Goal: Task Accomplishment & Management: Manage account settings

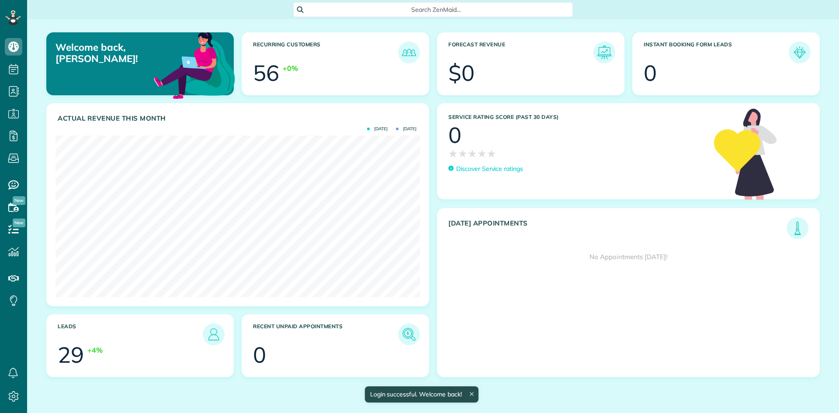
scroll to position [162, 365]
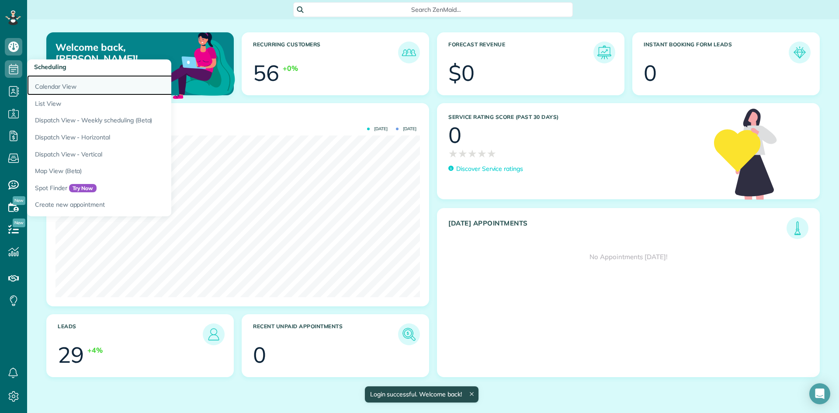
click at [57, 86] on link "Calendar View" at bounding box center [136, 85] width 219 height 20
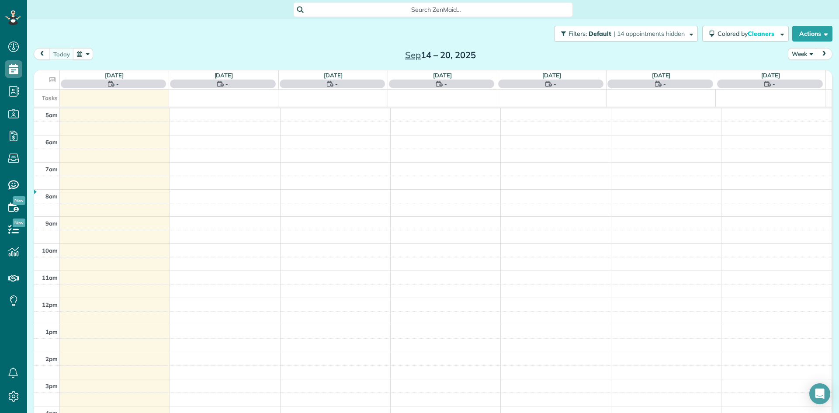
scroll to position [55, 0]
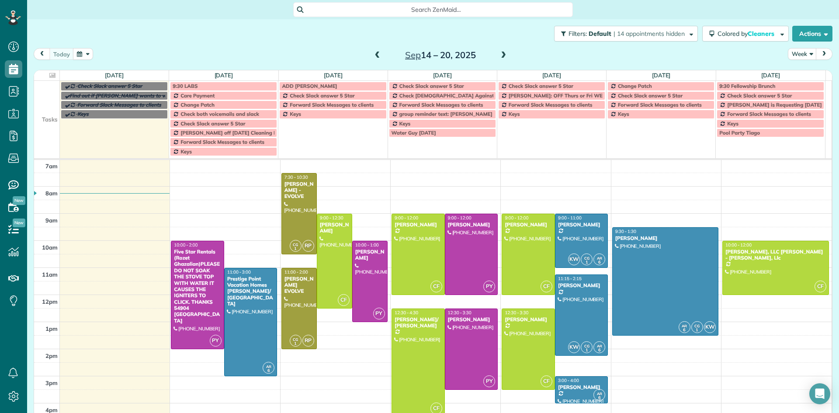
click at [373, 57] on span at bounding box center [378, 56] width 10 height 8
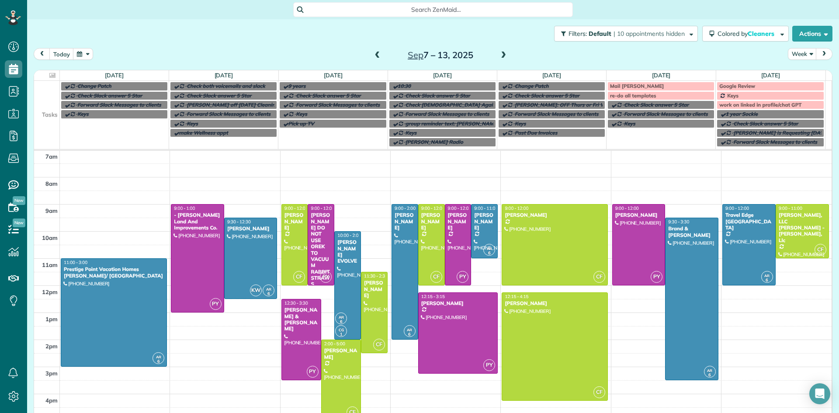
click at [665, 86] on div "Mail Chris Clothes" at bounding box center [661, 86] width 102 height 6
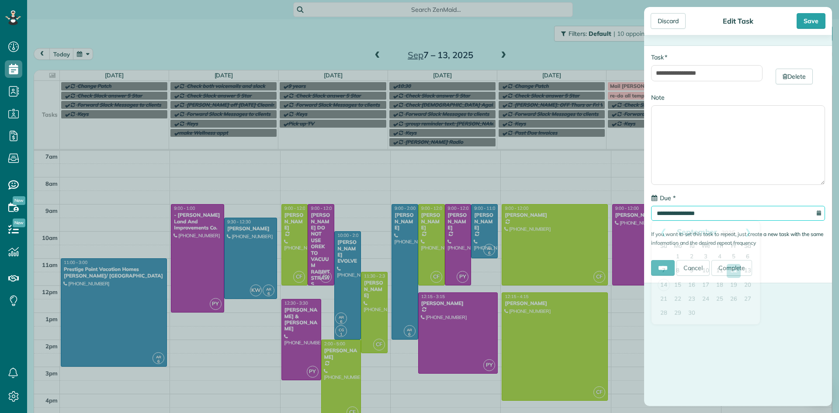
click at [688, 212] on input "**********" at bounding box center [738, 213] width 174 height 15
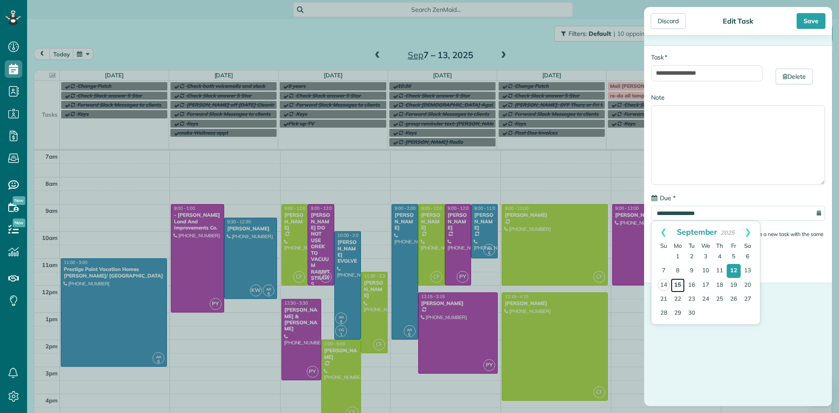
drag, startPoint x: 678, startPoint y: 283, endPoint x: 675, endPoint y: 278, distance: 5.9
click at [678, 283] on link "15" at bounding box center [678, 286] width 14 height 14
type input "**********"
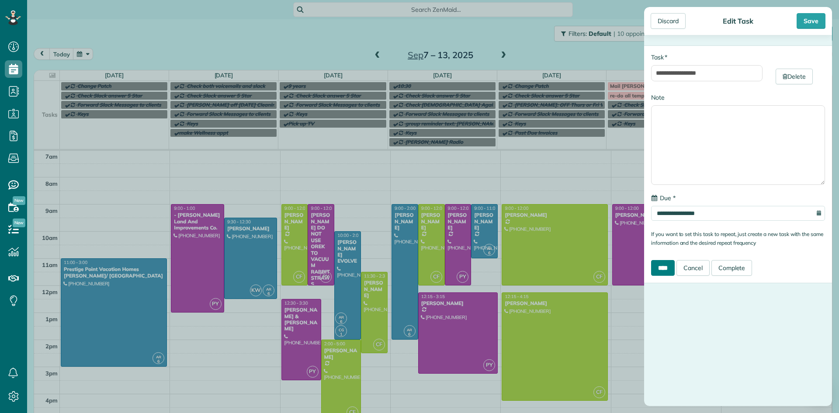
click at [664, 265] on input "****" at bounding box center [663, 268] width 24 height 16
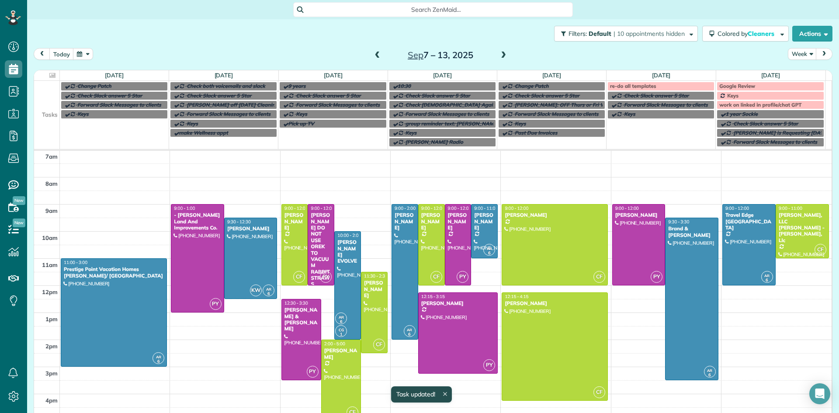
click at [644, 86] on span "re-do all templates" at bounding box center [633, 86] width 46 height 7
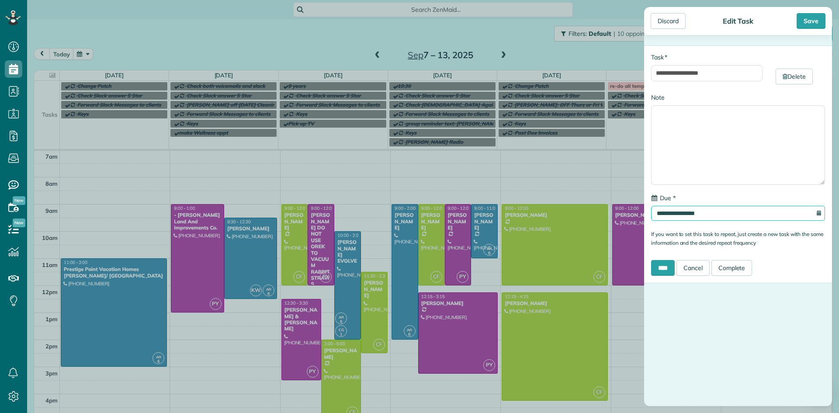
click at [697, 212] on input "**********" at bounding box center [738, 213] width 174 height 15
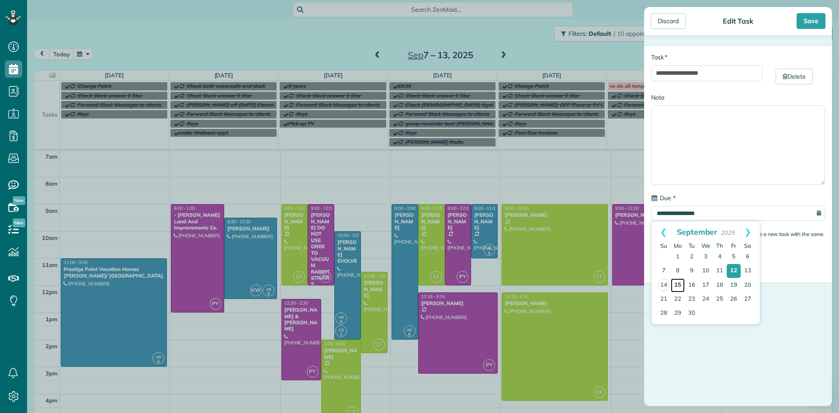
click at [677, 285] on link "15" at bounding box center [678, 286] width 14 height 14
type input "**********"
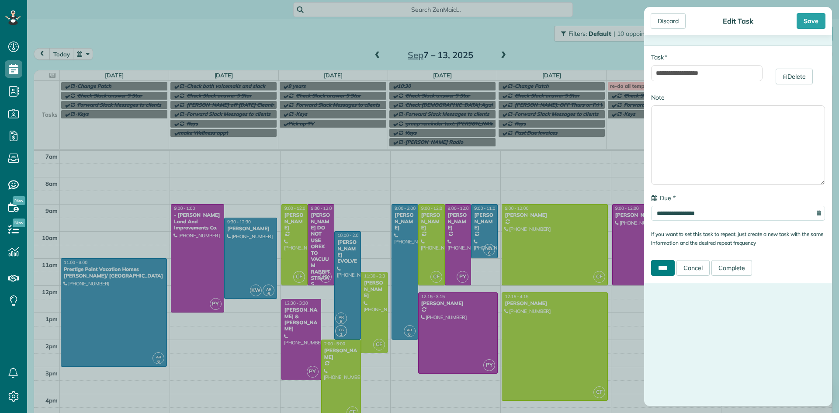
click at [666, 266] on input "****" at bounding box center [663, 268] width 24 height 16
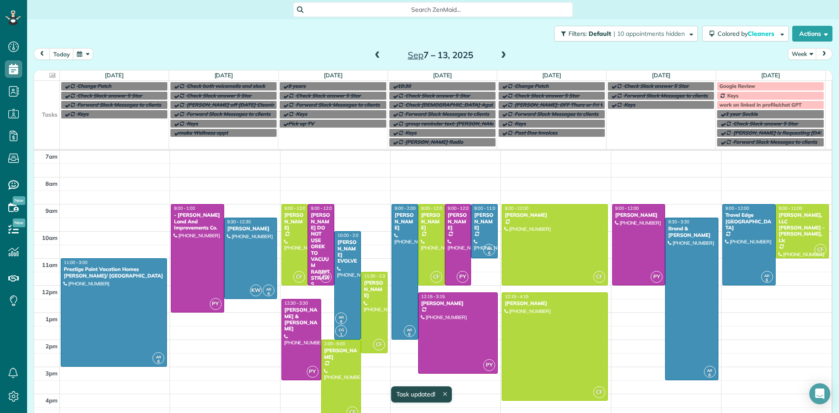
click at [755, 86] on div "Google Review" at bounding box center [771, 86] width 102 height 6
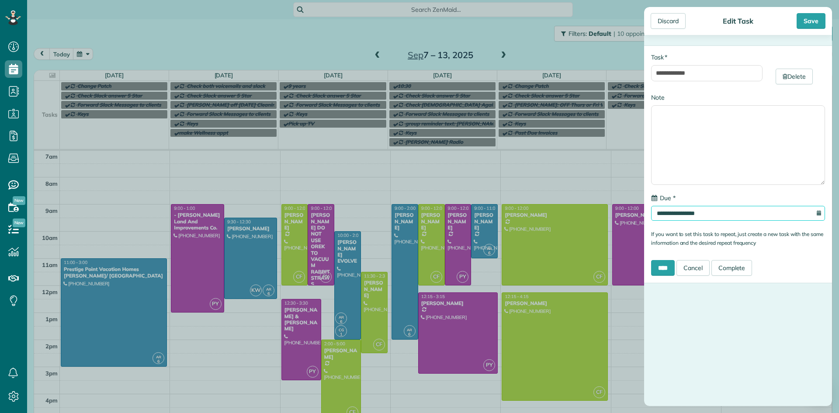
click at [701, 212] on input "**********" at bounding box center [738, 213] width 174 height 15
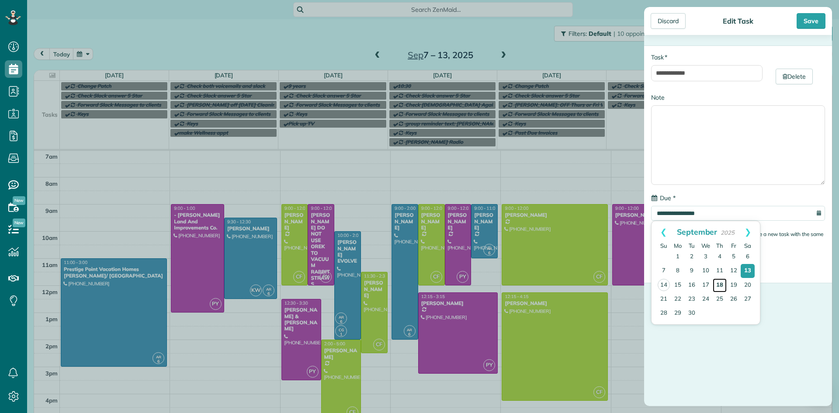
click at [720, 283] on link "18" at bounding box center [720, 286] width 14 height 14
type input "**********"
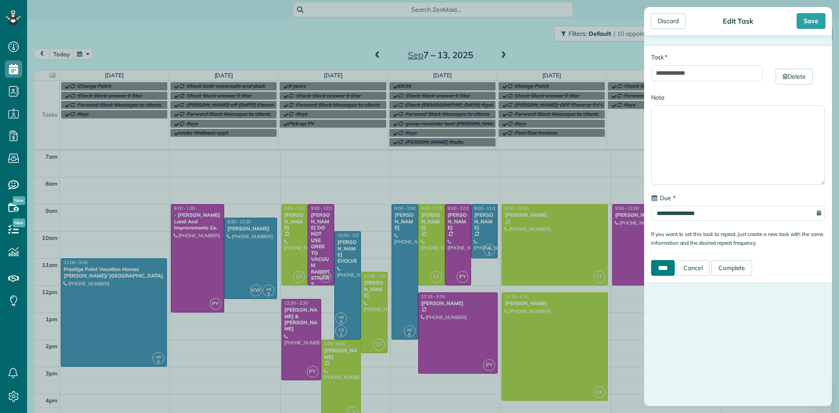
click at [667, 268] on input "****" at bounding box center [663, 268] width 24 height 16
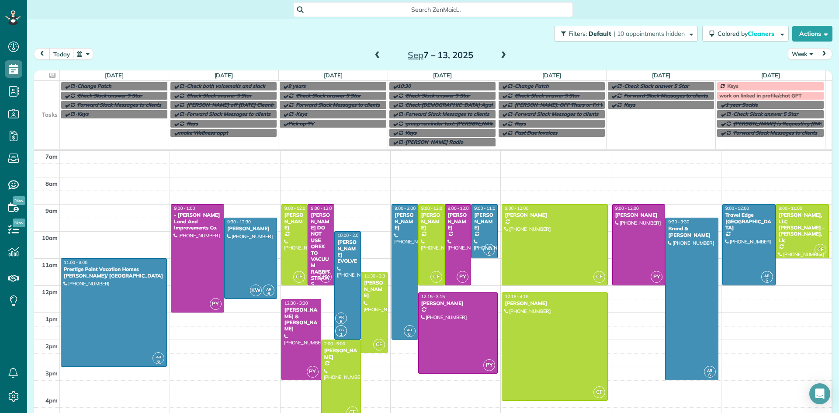
click at [736, 85] on div "Keys" at bounding box center [771, 86] width 102 height 6
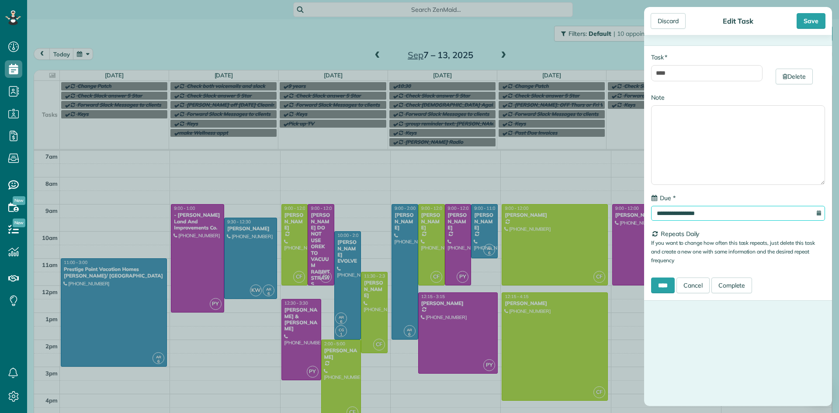
click at [702, 211] on input "**********" at bounding box center [738, 213] width 174 height 15
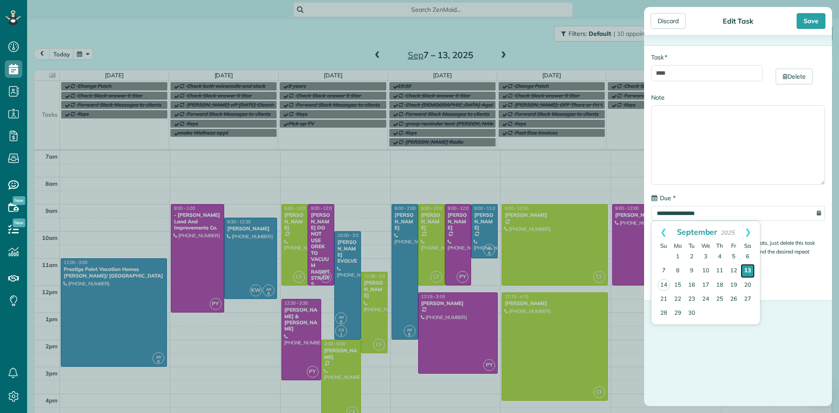
click at [748, 271] on link "13" at bounding box center [748, 271] width 14 height 14
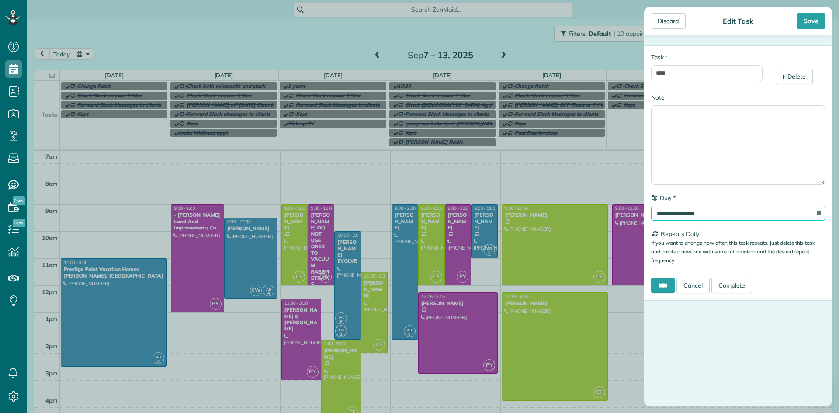
click at [710, 212] on input "**********" at bounding box center [738, 213] width 174 height 15
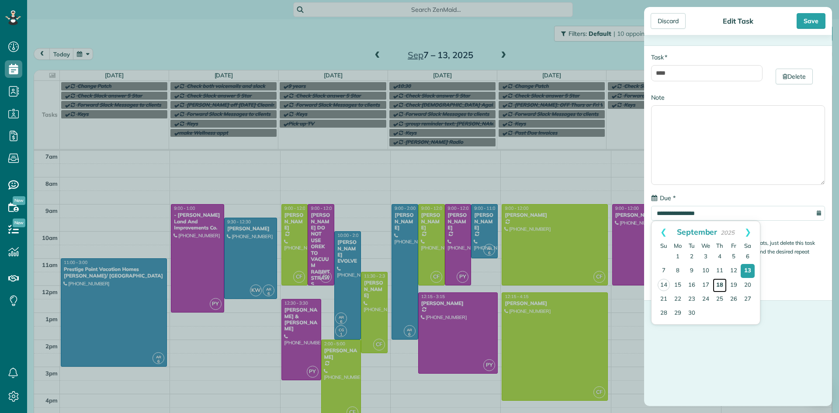
click at [718, 283] on link "18" at bounding box center [720, 286] width 14 height 14
type input "**********"
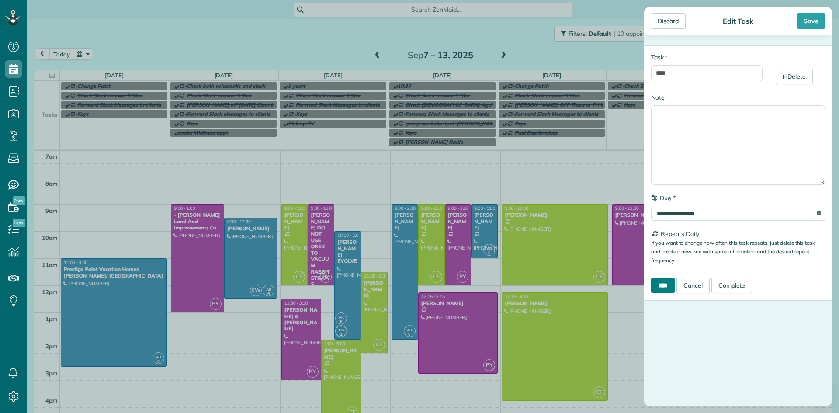
click at [663, 283] on input "****" at bounding box center [663, 286] width 24 height 16
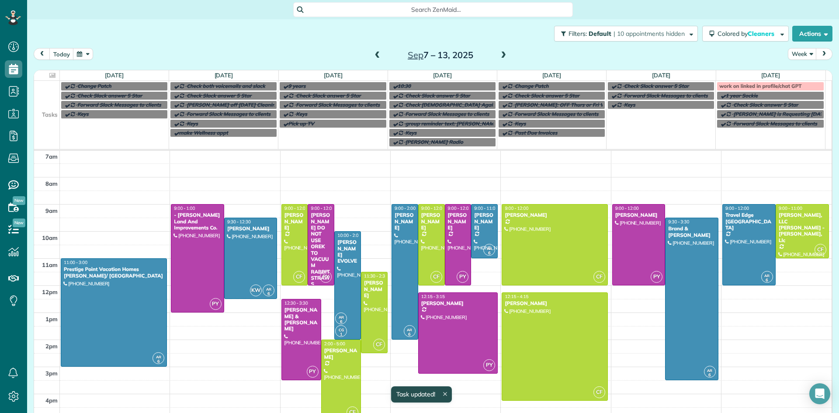
click at [738, 87] on span "work on linked in profile/chat GPT" at bounding box center [761, 86] width 82 height 7
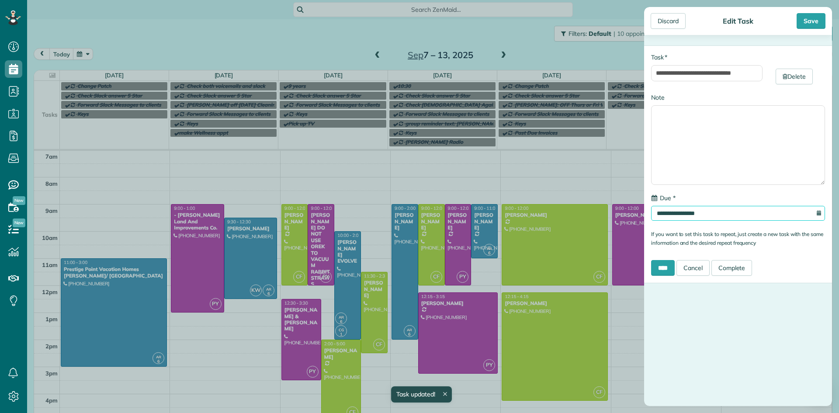
click at [718, 214] on input "**********" at bounding box center [738, 213] width 174 height 15
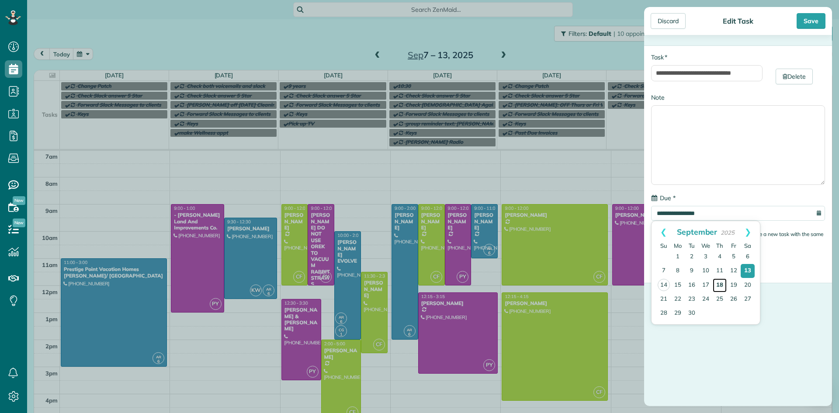
click at [721, 284] on link "18" at bounding box center [720, 286] width 14 height 14
type input "**********"
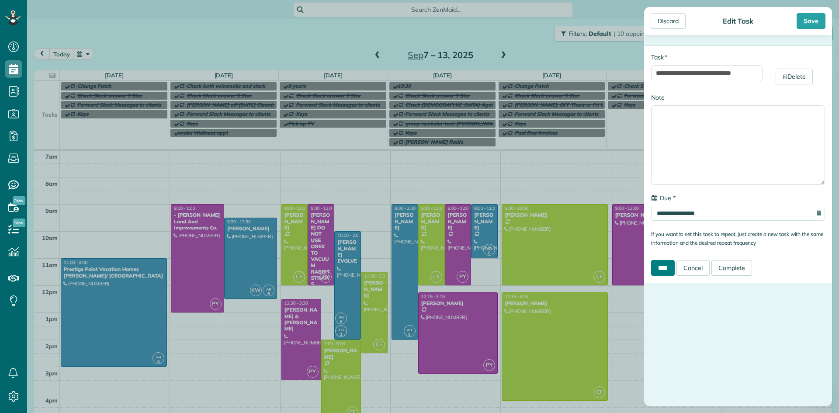
click at [671, 270] on input "****" at bounding box center [663, 268] width 24 height 16
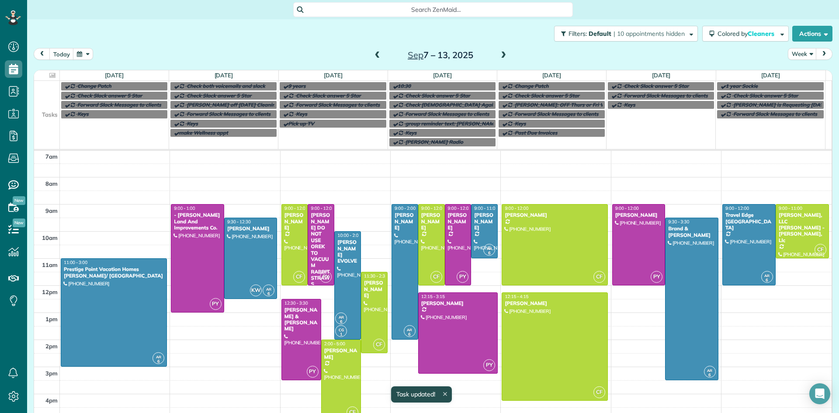
click at [501, 58] on span at bounding box center [504, 56] width 10 height 8
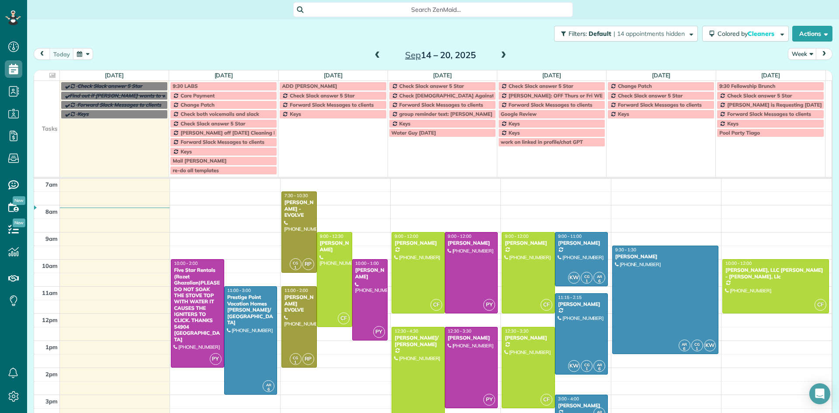
click at [322, 84] on span "ADD Erika Montford" at bounding box center [309, 86] width 55 height 7
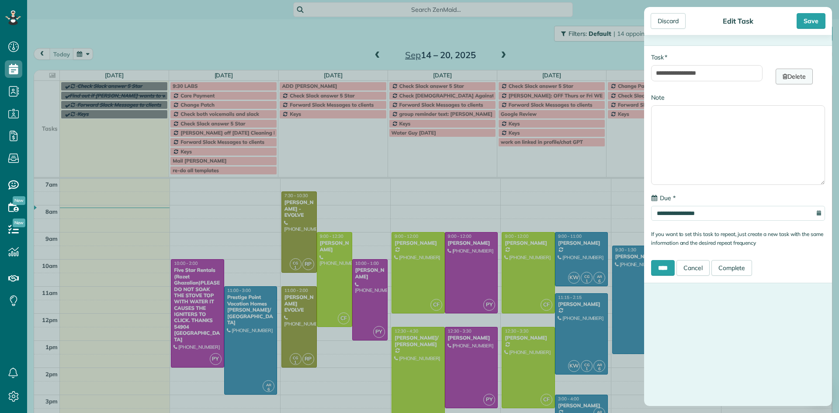
click at [800, 78] on link "Delete" at bounding box center [794, 77] width 37 height 16
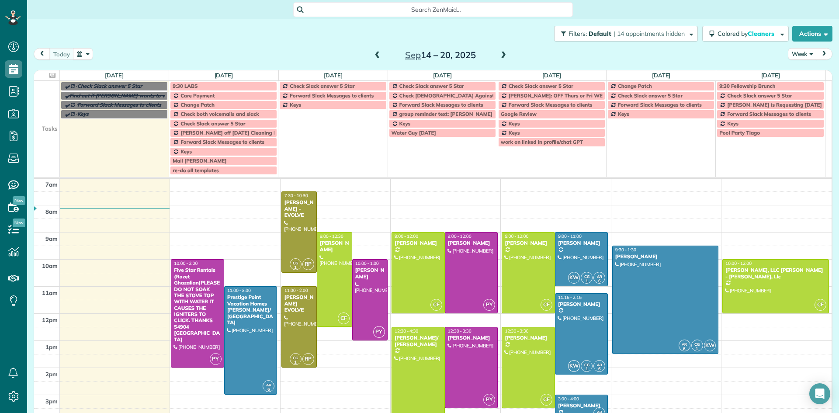
click at [230, 161] on div "Mail Chris Clothes" at bounding box center [224, 161] width 102 height 6
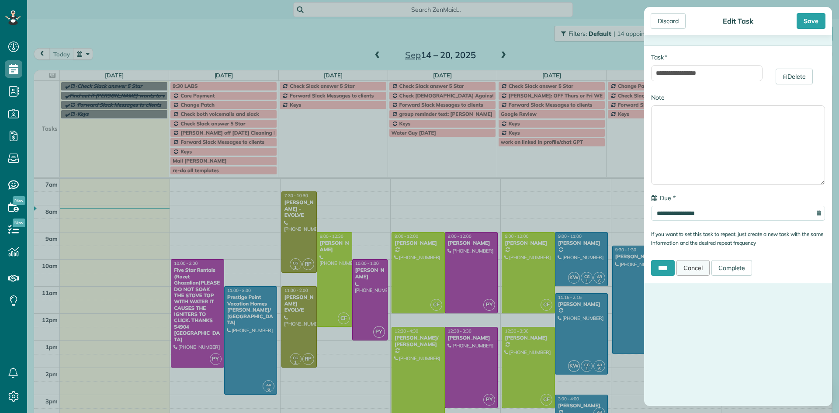
click at [706, 268] on link "Cancel" at bounding box center [693, 268] width 33 height 16
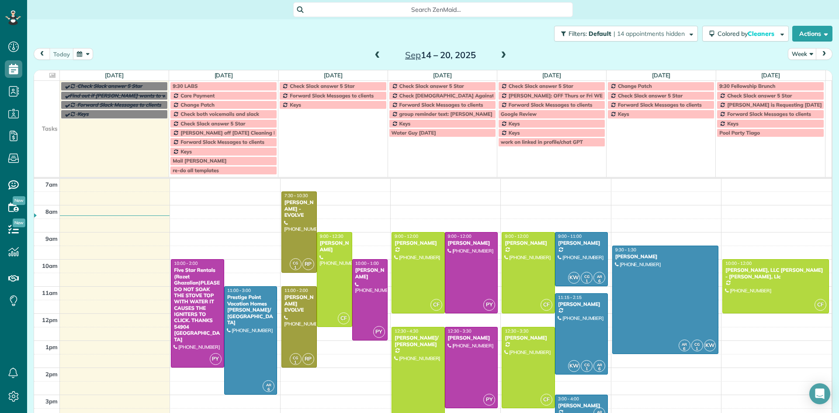
click at [499, 57] on span at bounding box center [504, 56] width 10 height 8
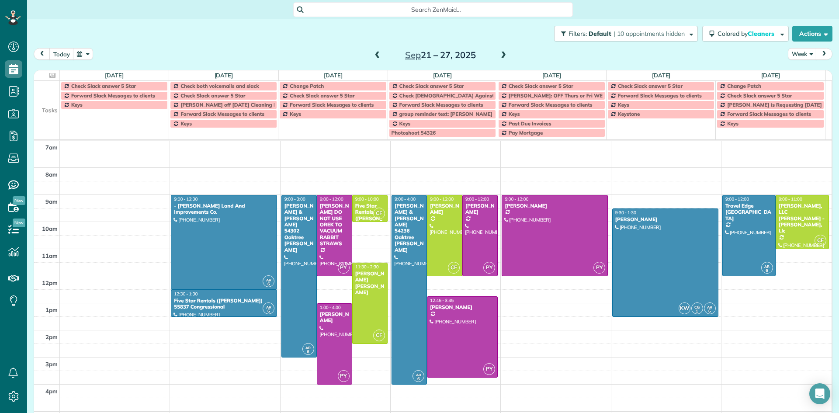
click at [374, 56] on span at bounding box center [378, 56] width 10 height 8
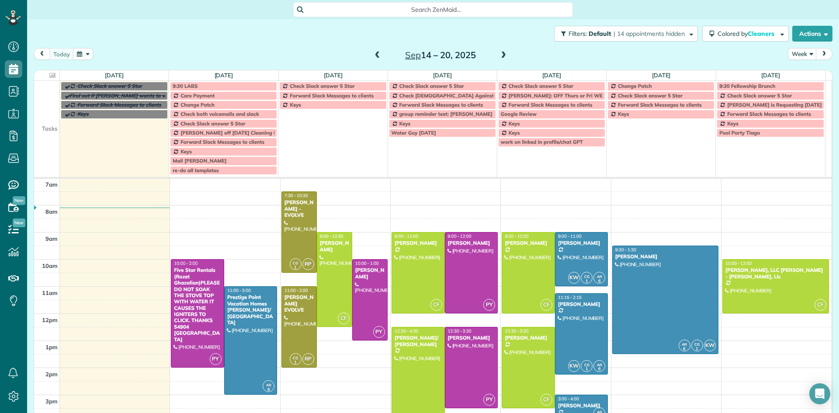
click at [374, 56] on span at bounding box center [378, 56] width 10 height 8
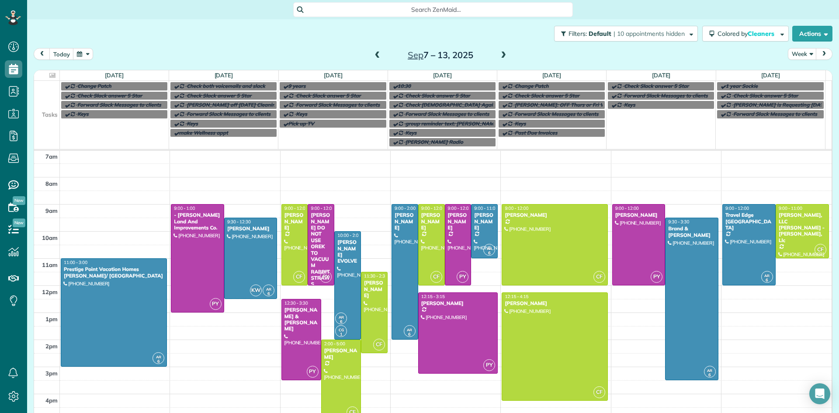
click at [499, 57] on span at bounding box center [504, 56] width 10 height 8
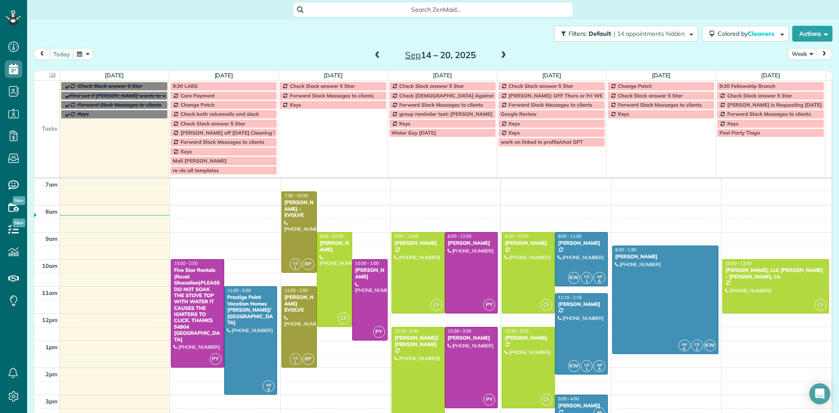
click at [376, 55] on span at bounding box center [378, 56] width 10 height 8
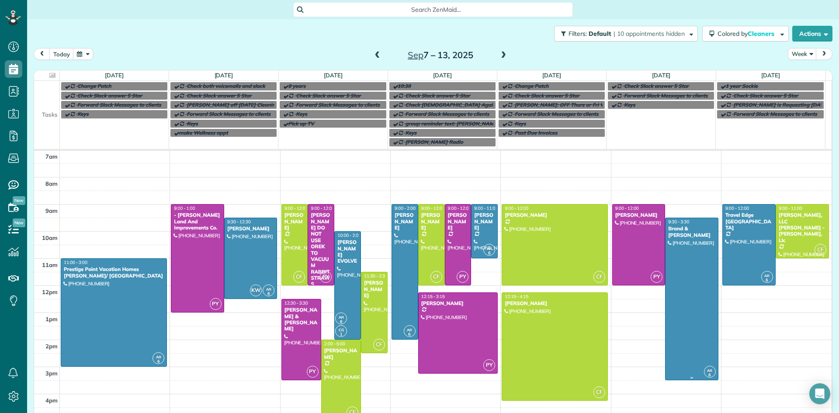
click at [681, 260] on div at bounding box center [692, 299] width 52 height 162
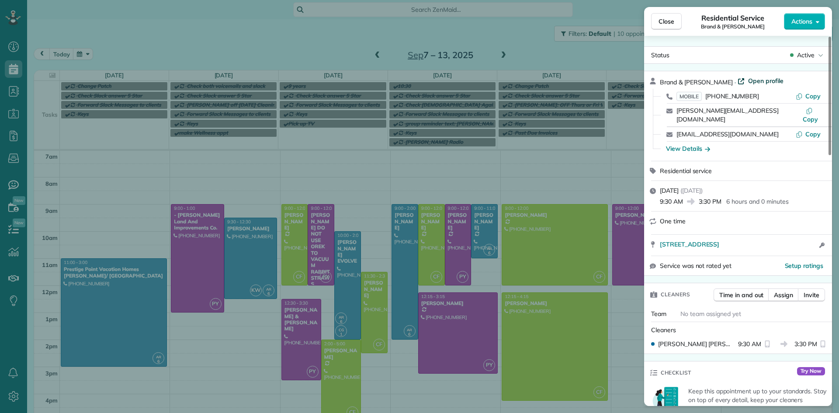
click at [759, 83] on span "Open profile" at bounding box center [766, 81] width 35 height 9
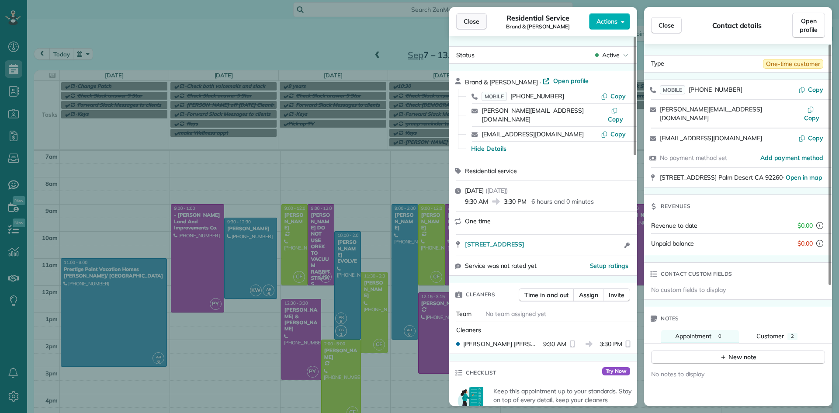
click at [478, 21] on span "Close" at bounding box center [472, 21] width 16 height 9
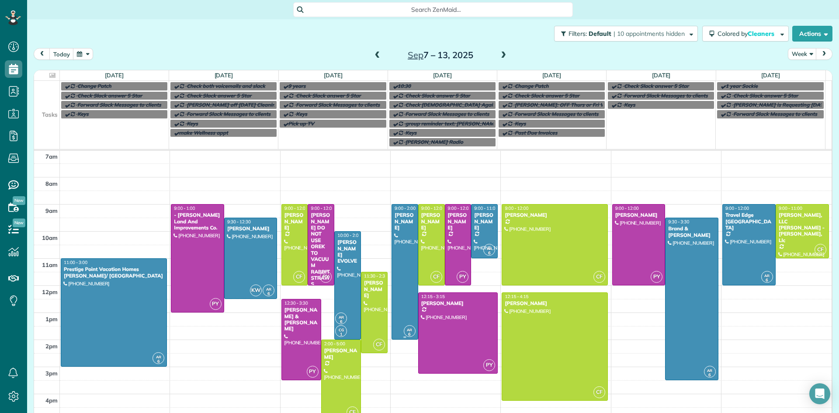
click at [398, 235] on div at bounding box center [405, 272] width 26 height 135
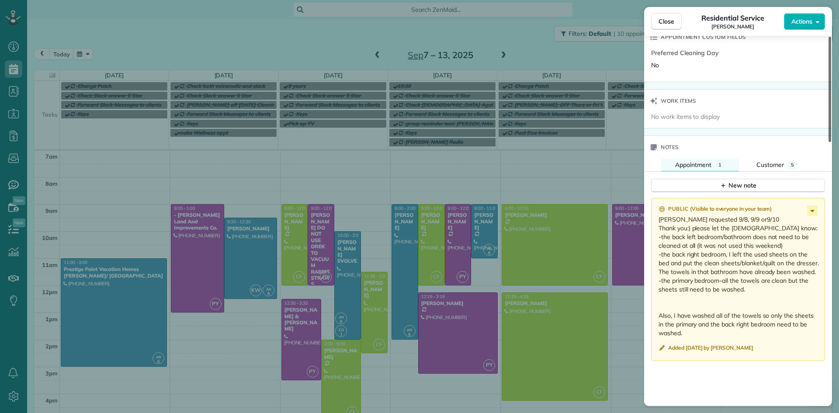
scroll to position [697, 0]
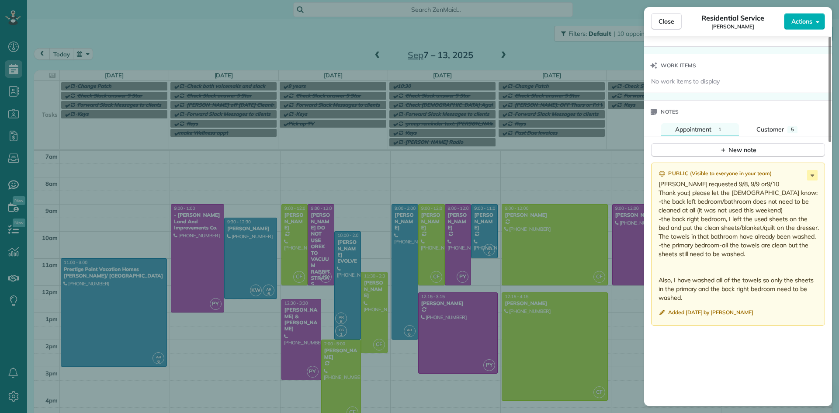
drag, startPoint x: 831, startPoint y: 117, endPoint x: 790, endPoint y: 246, distance: 135.1
click at [832, 142] on div at bounding box center [830, 89] width 3 height 105
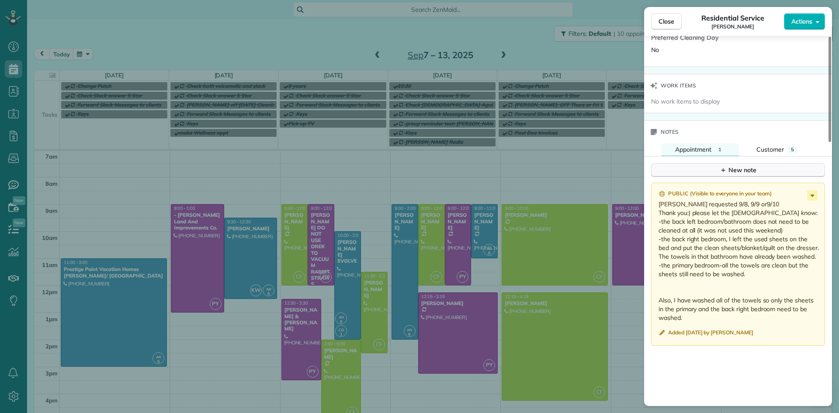
click at [731, 166] on div "New note" at bounding box center [738, 170] width 37 height 9
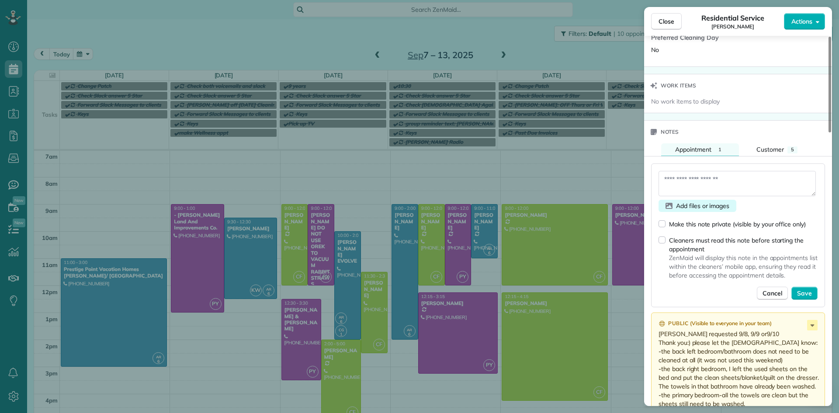
click at [688, 202] on span "Add files or images" at bounding box center [702, 206] width 53 height 9
click at [675, 24] on button "Close" at bounding box center [666, 21] width 31 height 17
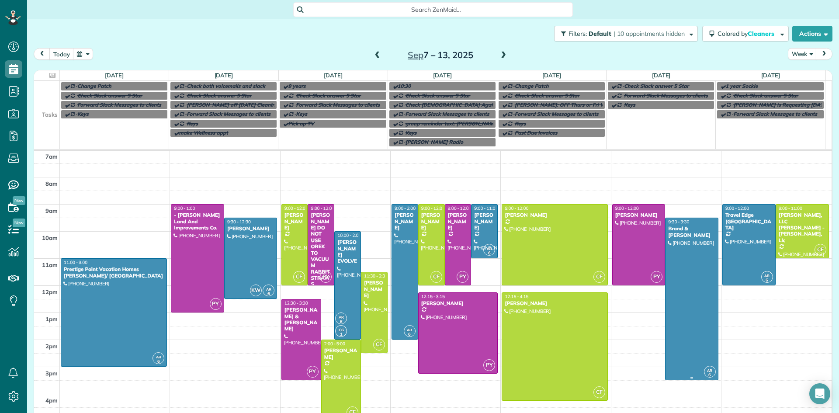
click at [676, 246] on div at bounding box center [692, 299] width 52 height 162
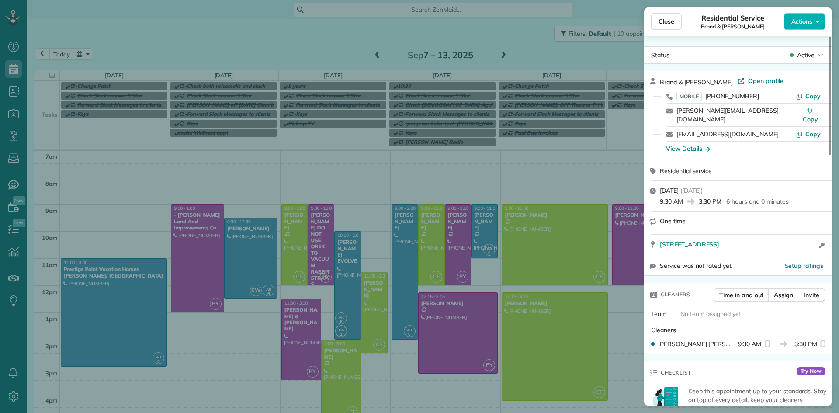
drag, startPoint x: 830, startPoint y: 66, endPoint x: 803, endPoint y: 46, distance: 34.1
click at [829, 47] on div at bounding box center [830, 96] width 3 height 118
click at [753, 82] on span "Open profile" at bounding box center [766, 81] width 35 height 9
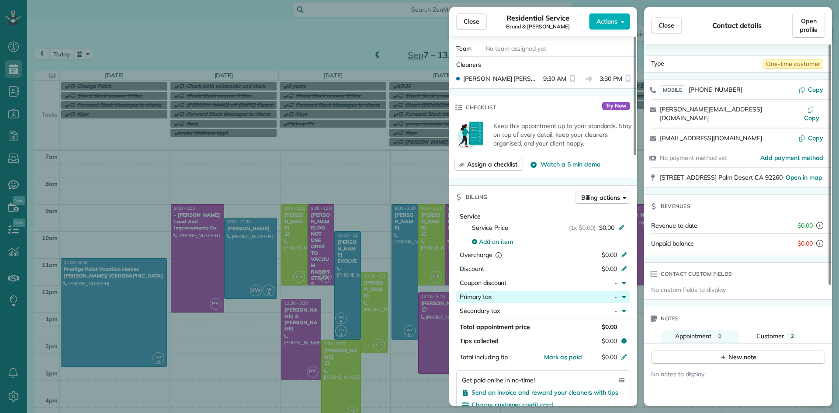
scroll to position [264, 0]
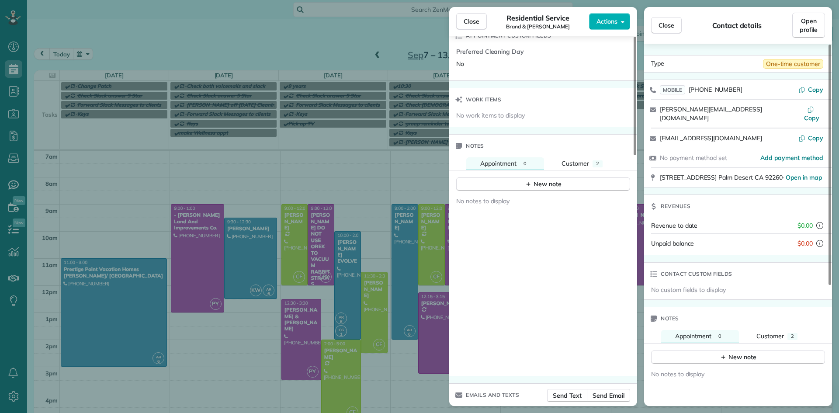
drag, startPoint x: 634, startPoint y: 181, endPoint x: 627, endPoint y: 290, distance: 109.1
click at [637, 155] on div at bounding box center [635, 96] width 3 height 118
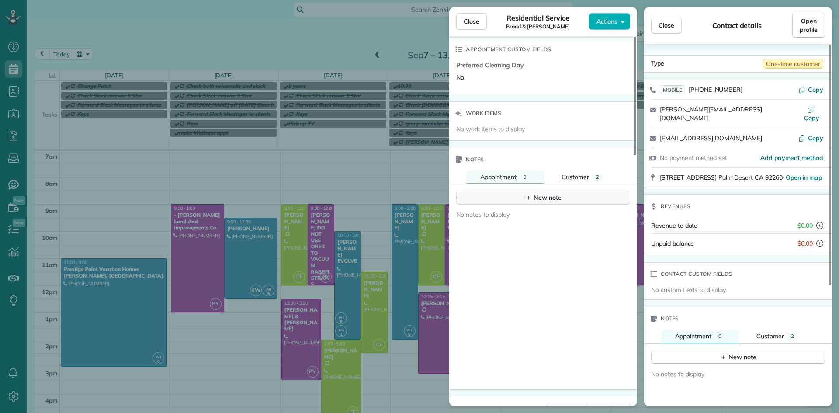
click at [494, 191] on button "New note" at bounding box center [543, 198] width 174 height 14
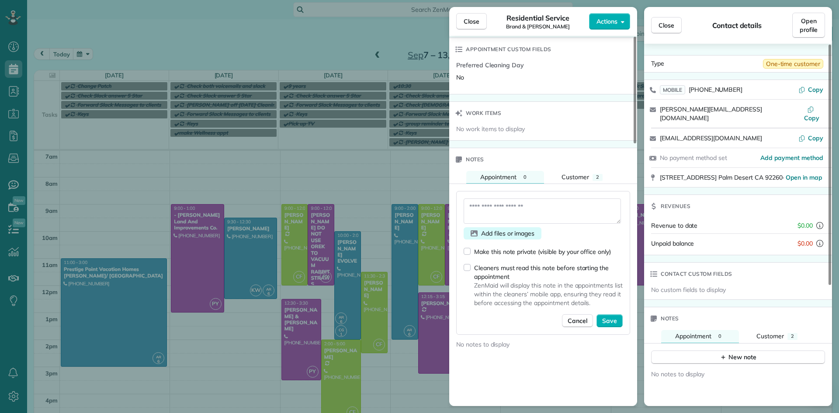
click at [478, 227] on div "Add files or images" at bounding box center [503, 233] width 78 height 12
click at [473, 22] on span "Close" at bounding box center [472, 21] width 16 height 9
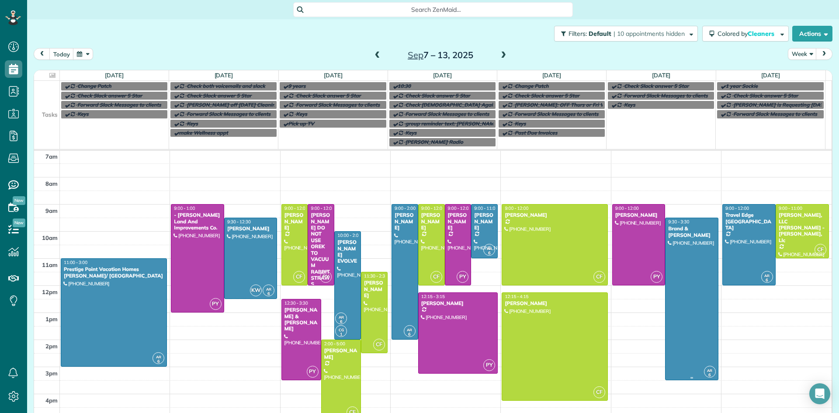
click at [672, 256] on div at bounding box center [692, 299] width 52 height 162
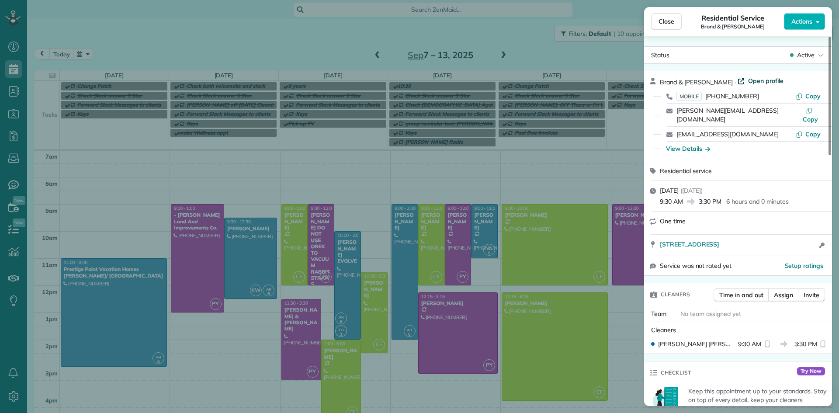
click at [764, 80] on span "Open profile" at bounding box center [766, 81] width 35 height 9
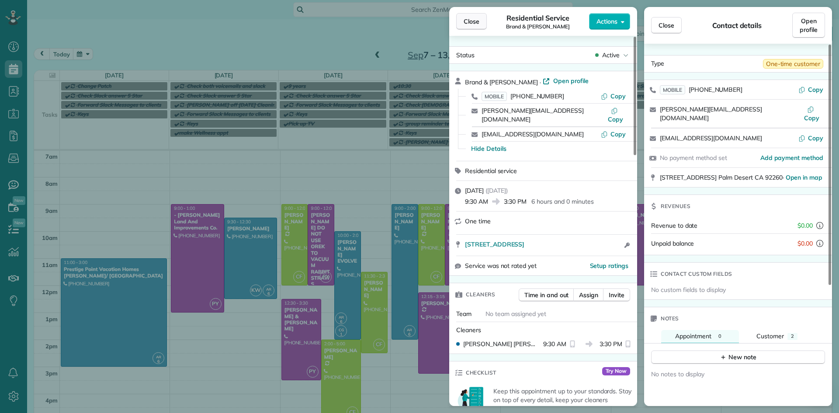
click at [472, 21] on span "Close" at bounding box center [472, 21] width 16 height 9
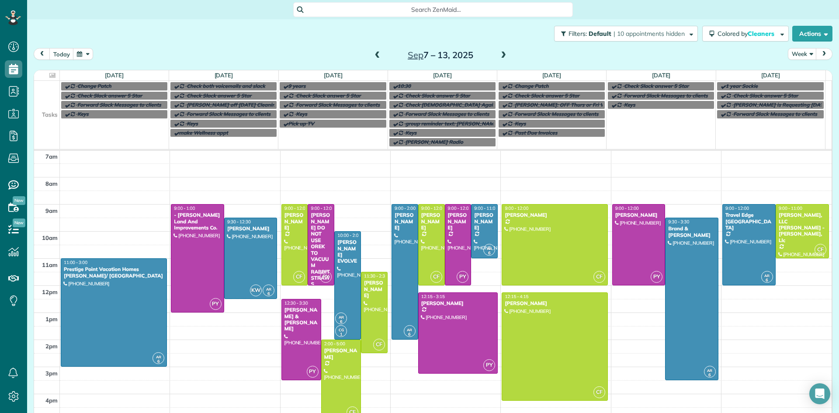
click at [789, 298] on div "5am 6am 7am 8am 9am 10am 11am 12pm 1pm 2pm 3pm 4pm 5pm 6pm 7pm 8pm 9pm 10pm AR …" at bounding box center [433, 339] width 798 height 487
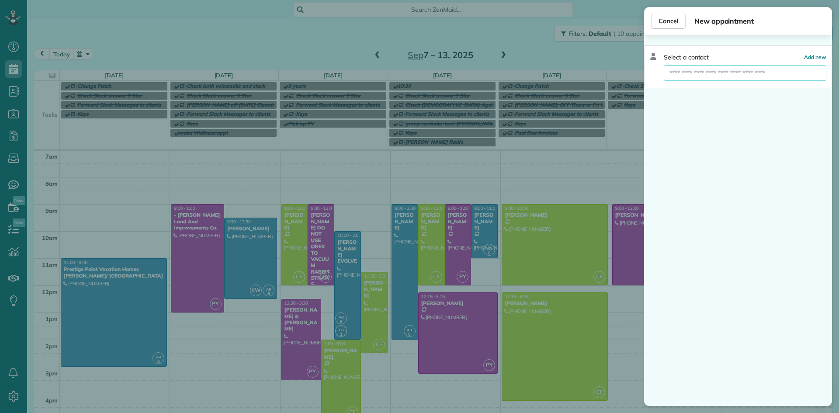
click at [703, 68] on input "text" at bounding box center [745, 73] width 163 height 16
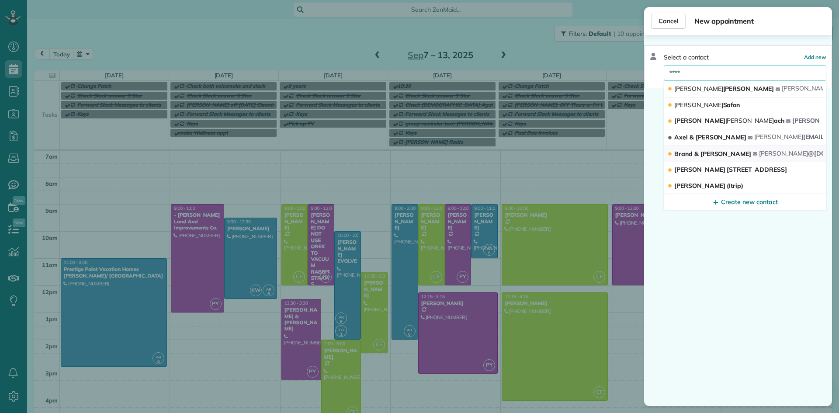
type input "****"
click at [746, 152] on span "Brand & [PERSON_NAME]" at bounding box center [713, 154] width 77 height 8
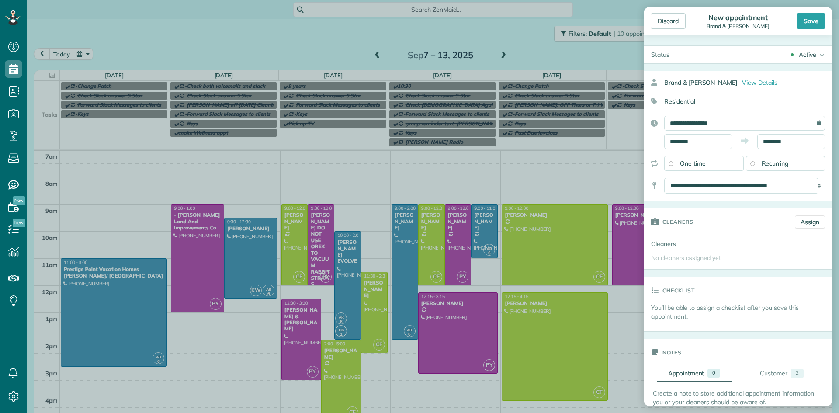
click at [817, 22] on div "Save" at bounding box center [811, 21] width 29 height 16
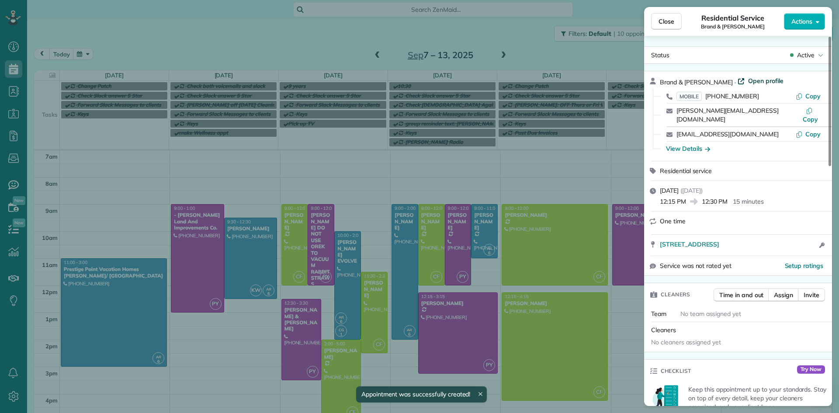
click at [766, 80] on span "Open profile" at bounding box center [766, 81] width 35 height 9
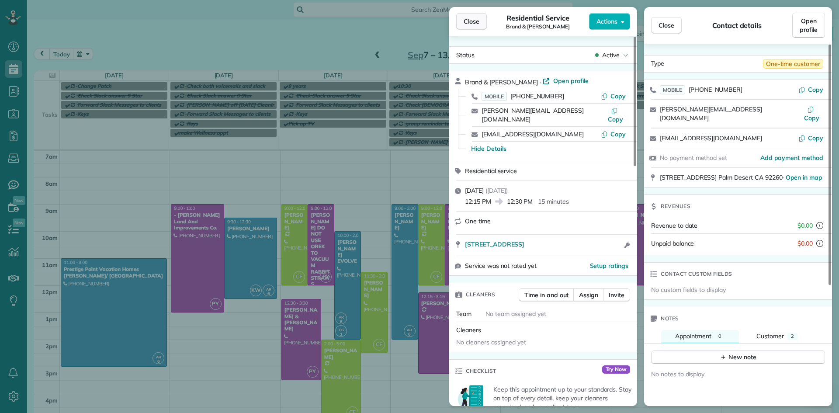
click at [479, 22] on span "Close" at bounding box center [472, 21] width 16 height 9
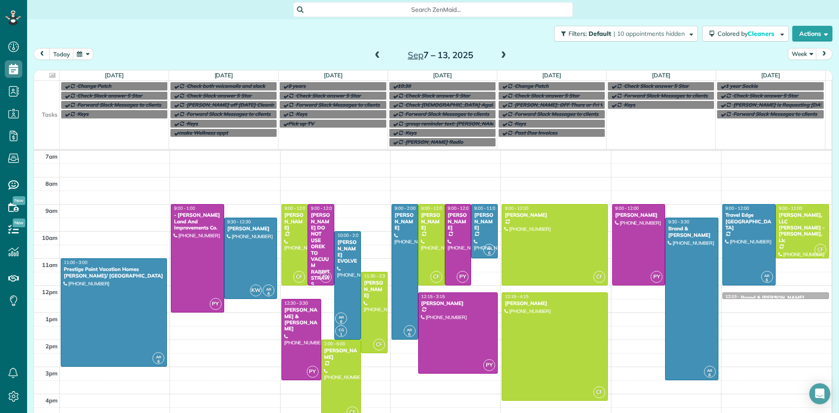
click at [767, 297] on div at bounding box center [776, 296] width 106 height 3
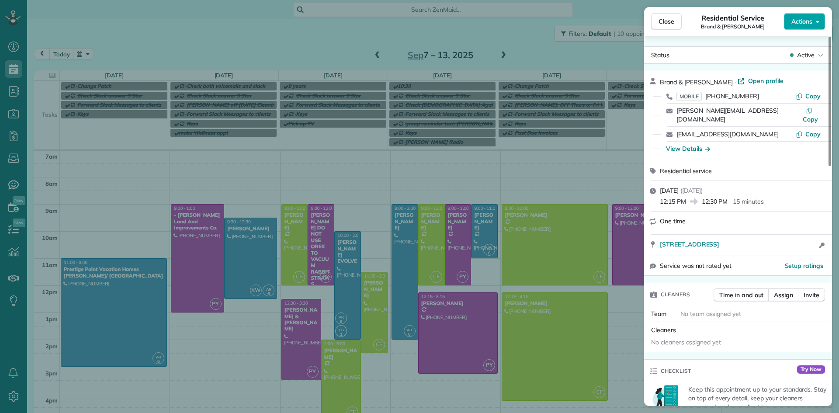
click at [808, 25] on span "Actions" at bounding box center [802, 21] width 21 height 9
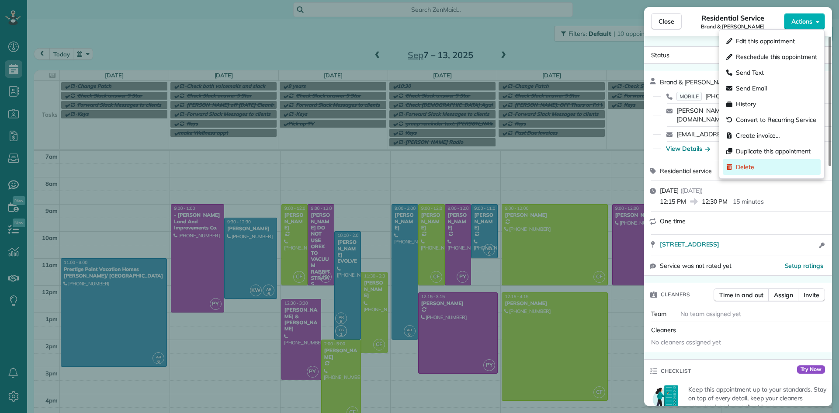
click at [783, 169] on div "Delete" at bounding box center [772, 167] width 98 height 16
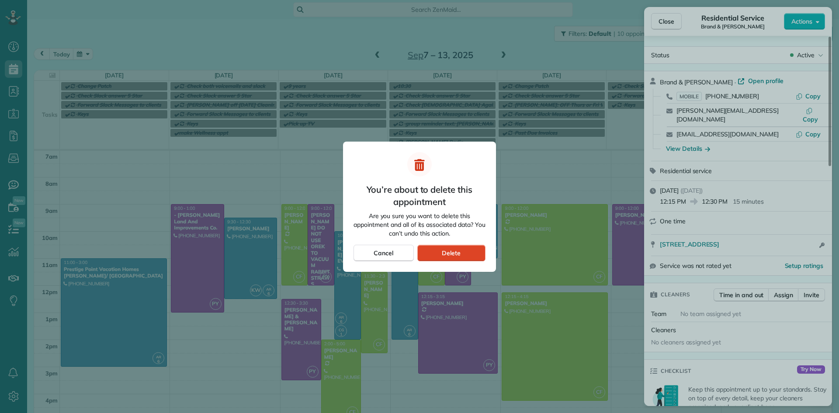
click at [462, 253] on div "Delete" at bounding box center [452, 253] width 68 height 17
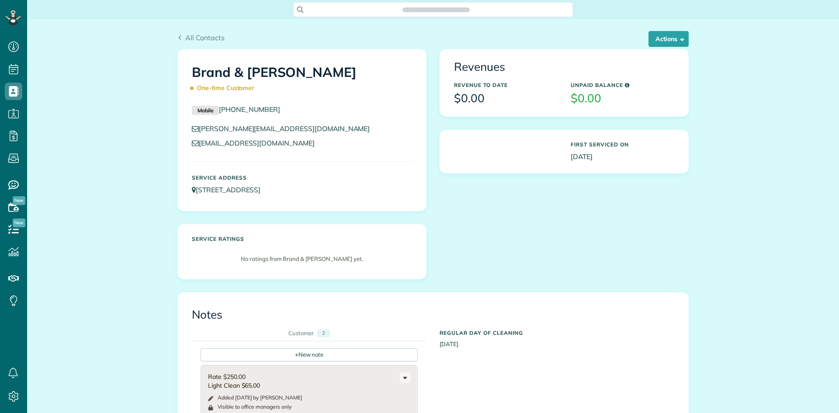
scroll to position [4, 4]
click at [306, 355] on div "+ New note" at bounding box center [309, 354] width 217 height 13
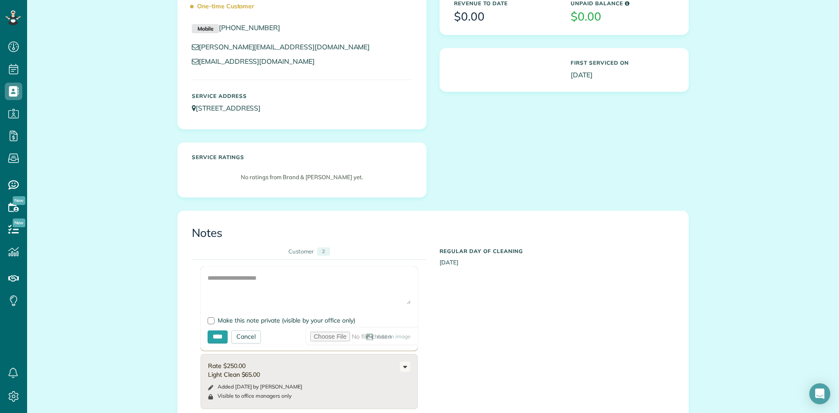
scroll to position [44, 0]
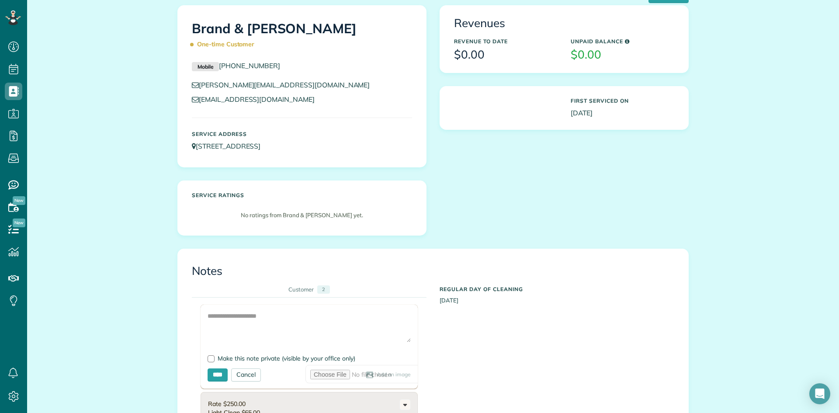
click at [377, 376] on span "Add an image" at bounding box center [394, 375] width 34 height 7
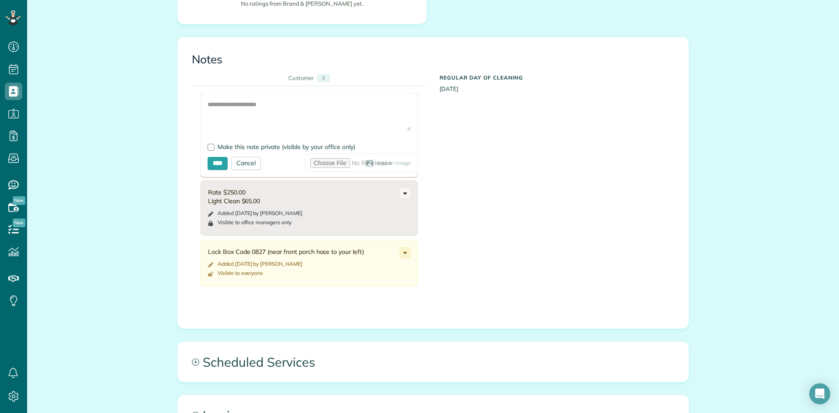
scroll to position [287, 0]
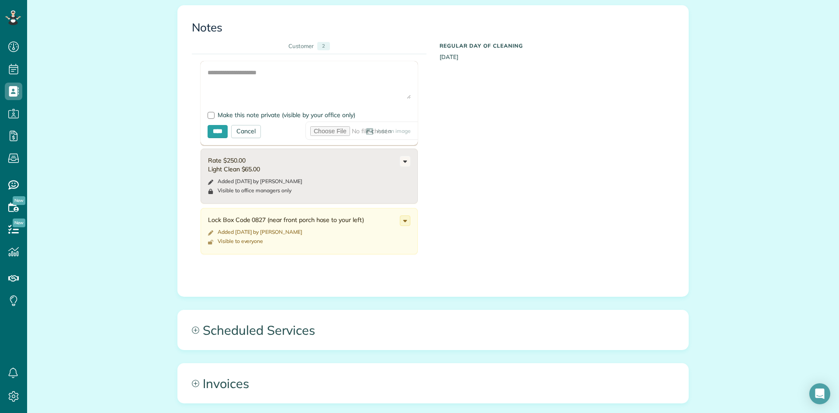
click at [366, 132] on icon at bounding box center [370, 131] width 8 height 7
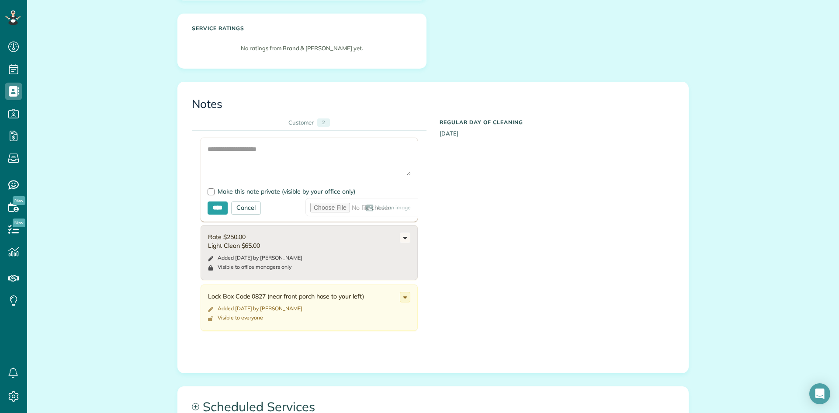
scroll to position [192, 0]
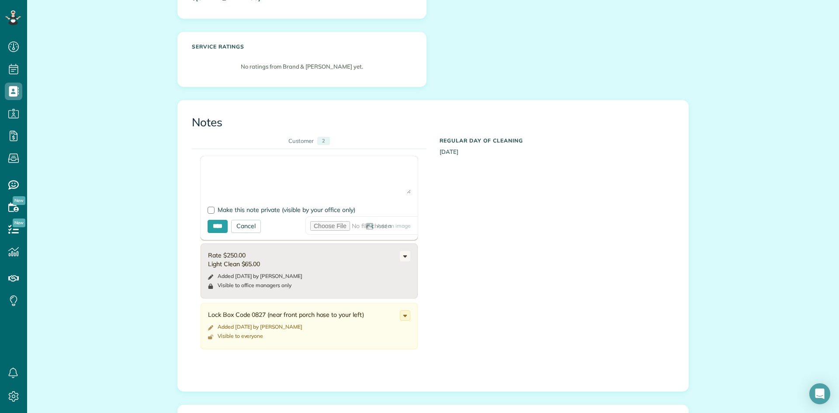
click at [232, 175] on textarea at bounding box center [309, 178] width 203 height 31
click at [272, 225] on div "Add an image" at bounding box center [336, 226] width 150 height 7
click at [366, 228] on icon at bounding box center [370, 226] width 8 height 7
click at [377, 226] on span "Add an image" at bounding box center [394, 226] width 34 height 7
click at [404, 257] on icon at bounding box center [405, 256] width 10 height 10
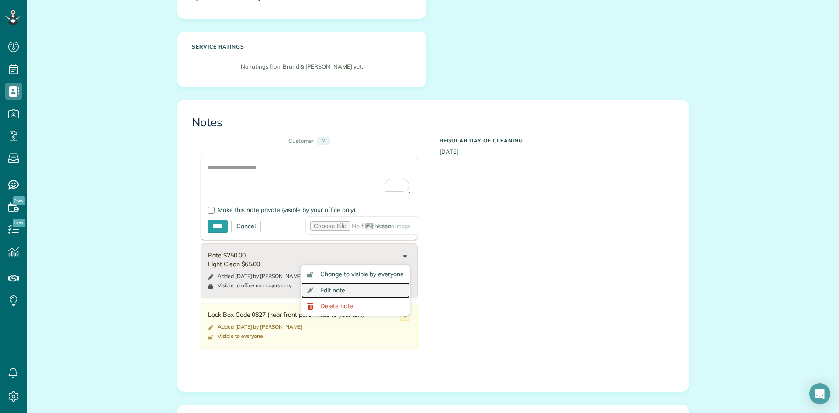
click at [365, 290] on link "Edit note" at bounding box center [355, 290] width 109 height 16
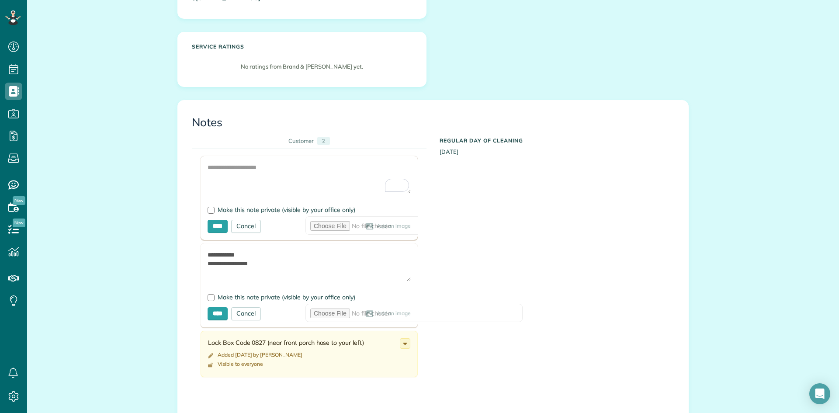
click at [377, 316] on span "Add an image" at bounding box center [394, 313] width 34 height 7
click at [377, 314] on span "Add an image" at bounding box center [394, 313] width 34 height 7
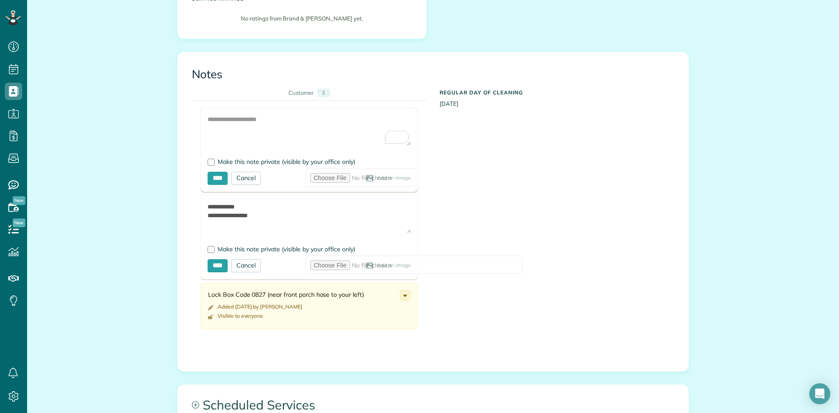
scroll to position [194, 0]
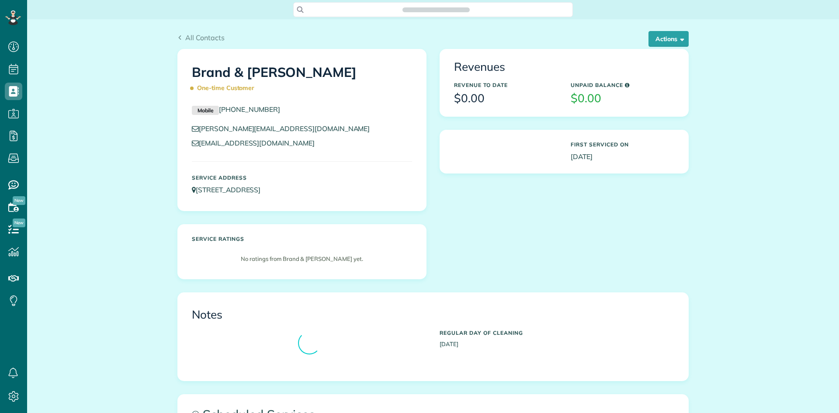
scroll to position [4, 4]
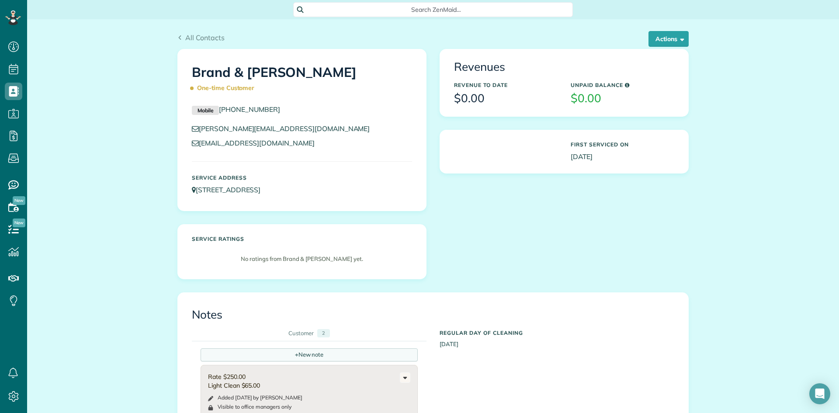
click at [342, 356] on div "+ New note" at bounding box center [309, 354] width 217 height 13
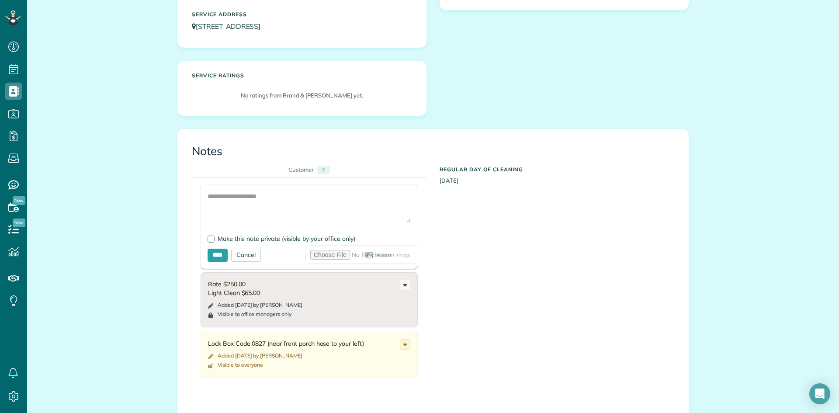
scroll to position [187, 0]
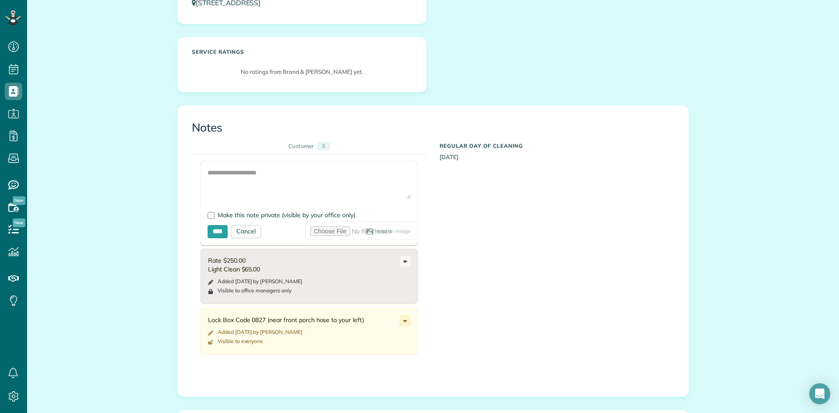
click at [377, 233] on span "Add an image" at bounding box center [394, 231] width 34 height 7
click at [270, 230] on div "Add an image" at bounding box center [336, 231] width 150 height 7
click at [366, 232] on use at bounding box center [369, 231] width 7 height 7
click at [348, 176] on textarea at bounding box center [309, 183] width 203 height 31
click at [377, 233] on span "Add an image" at bounding box center [394, 231] width 34 height 7
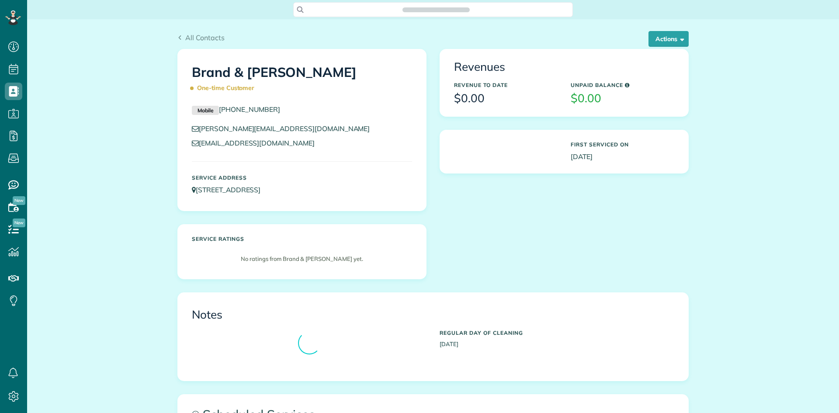
scroll to position [4, 4]
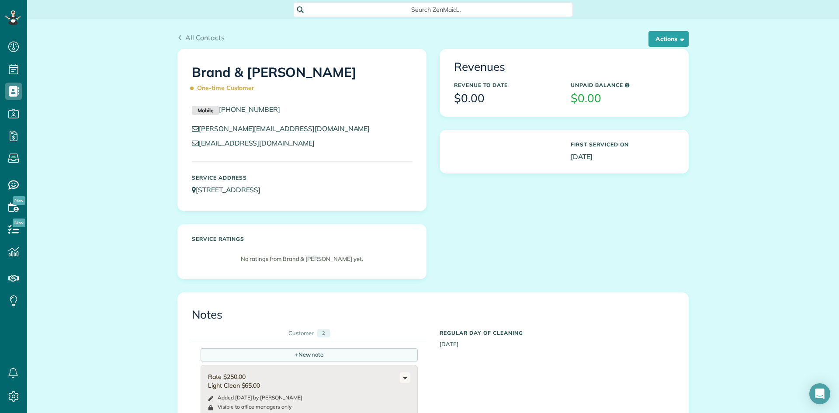
click at [295, 355] on span "+" at bounding box center [296, 355] width 3 height 8
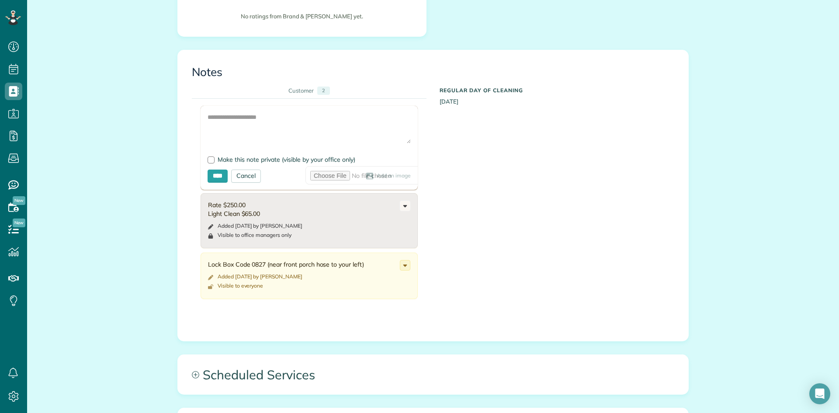
scroll to position [244, 0]
click at [377, 173] on span "Add an image" at bounding box center [394, 175] width 34 height 7
click at [377, 177] on span "Add an image" at bounding box center [394, 175] width 34 height 7
click at [366, 177] on icon at bounding box center [370, 175] width 8 height 7
click at [401, 209] on icon at bounding box center [405, 205] width 10 height 10
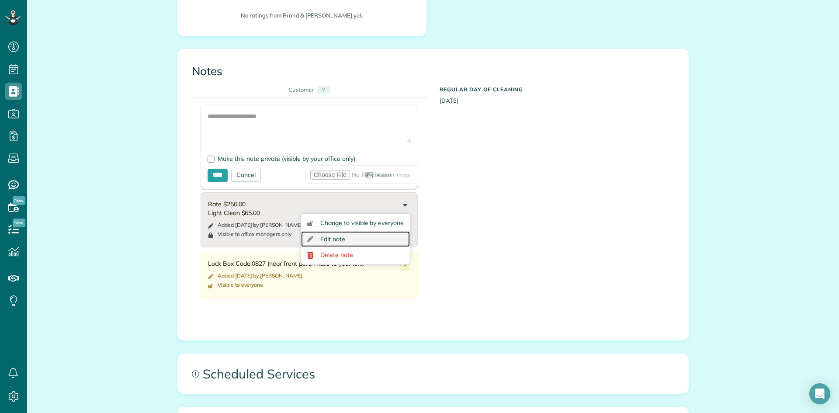
click at [373, 239] on link "Edit note" at bounding box center [355, 239] width 109 height 16
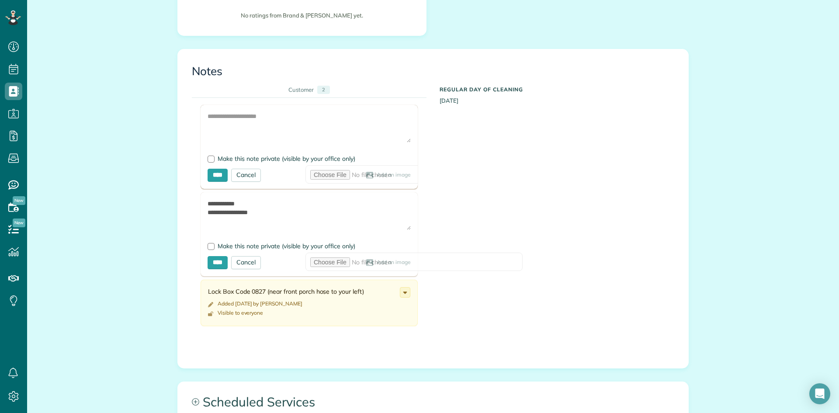
click at [377, 264] on span "Add an image" at bounding box center [394, 262] width 34 height 7
click at [377, 263] on span "Add an image" at bounding box center [394, 262] width 34 height 7
click at [404, 292] on icon at bounding box center [405, 293] width 10 height 10
click at [370, 328] on span "Edit note" at bounding box center [366, 327] width 25 height 6
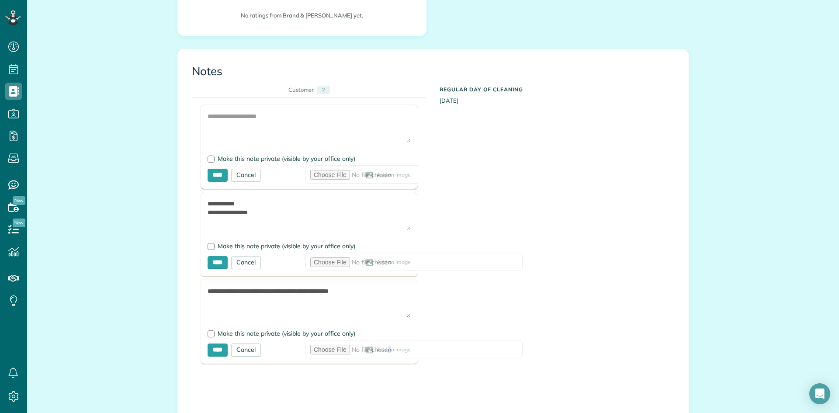
click at [377, 351] on span "Add an image" at bounding box center [394, 350] width 34 height 7
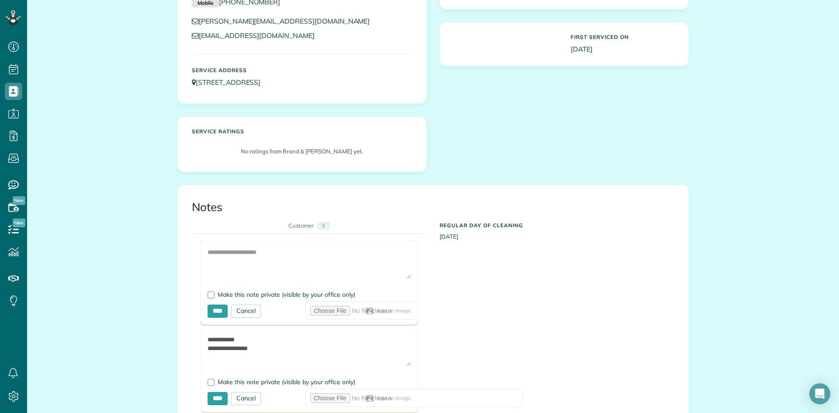
scroll to position [0, 0]
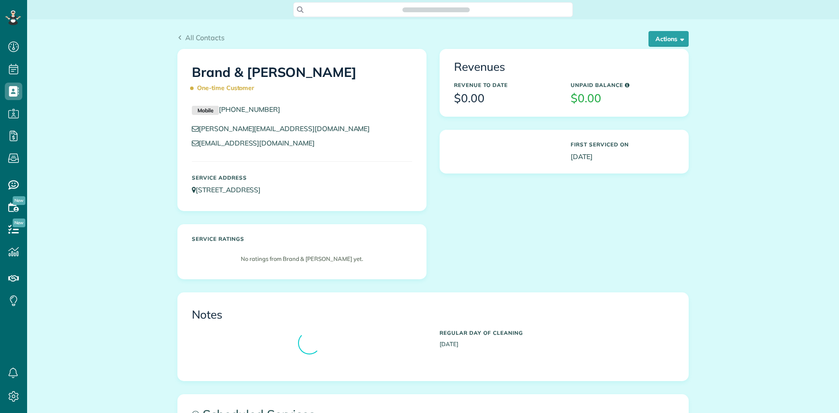
scroll to position [4, 4]
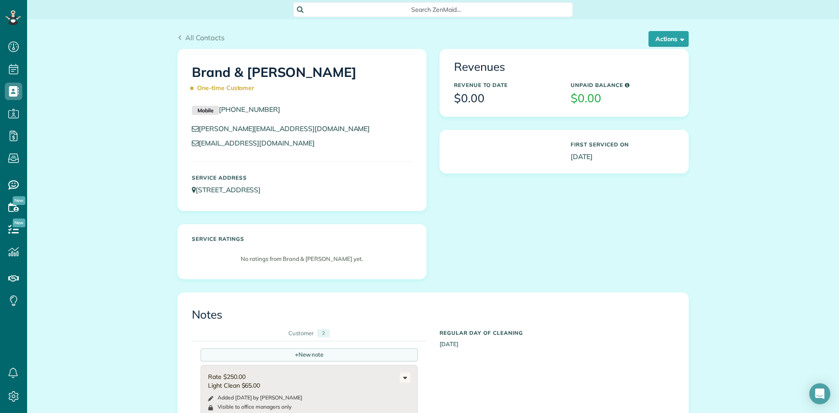
click at [299, 354] on div "+ New note" at bounding box center [309, 354] width 217 height 13
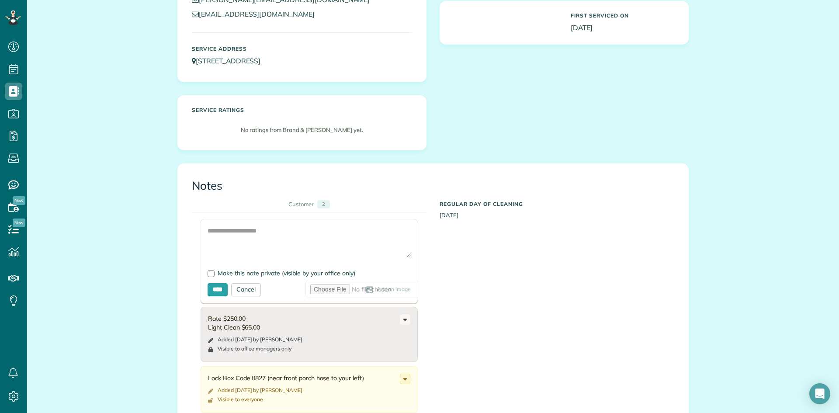
scroll to position [165, 0]
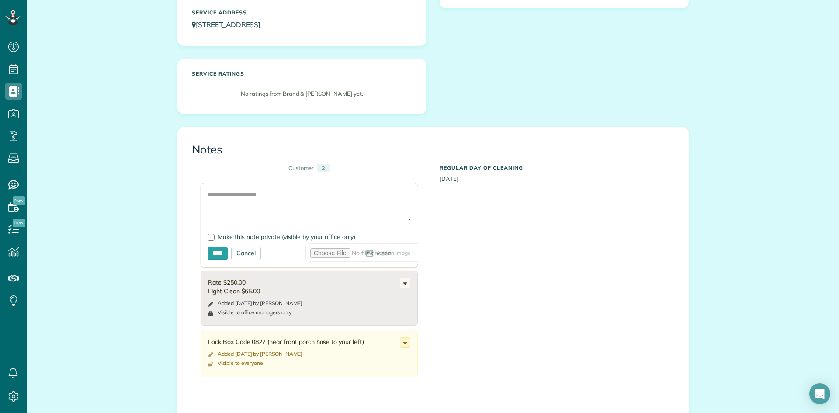
click at [377, 254] on span "Add an image" at bounding box center [394, 253] width 34 height 7
click at [377, 256] on span "Add an image" at bounding box center [394, 253] width 34 height 7
click at [377, 253] on span "Add an image" at bounding box center [394, 253] width 34 height 7
click at [377, 251] on span "Add an image" at bounding box center [394, 253] width 34 height 7
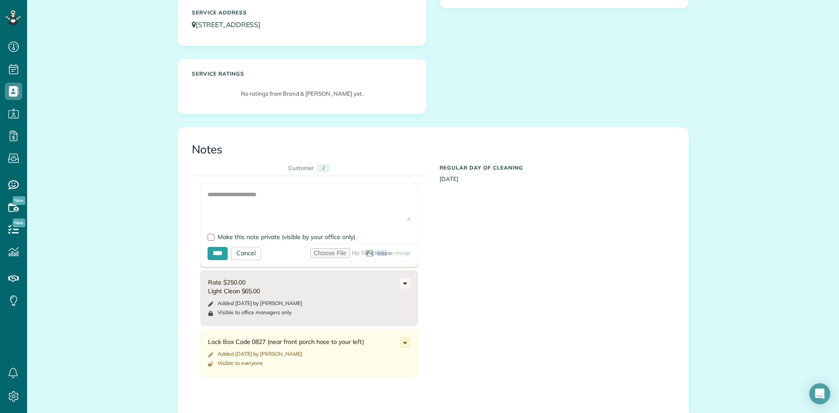
click at [377, 251] on span "Add an image" at bounding box center [394, 253] width 34 height 7
click at [377, 253] on span "Add an image" at bounding box center [394, 253] width 34 height 7
click at [284, 247] on div "Add an image" at bounding box center [336, 253] width 150 height 13
